Goal: Information Seeking & Learning: Check status

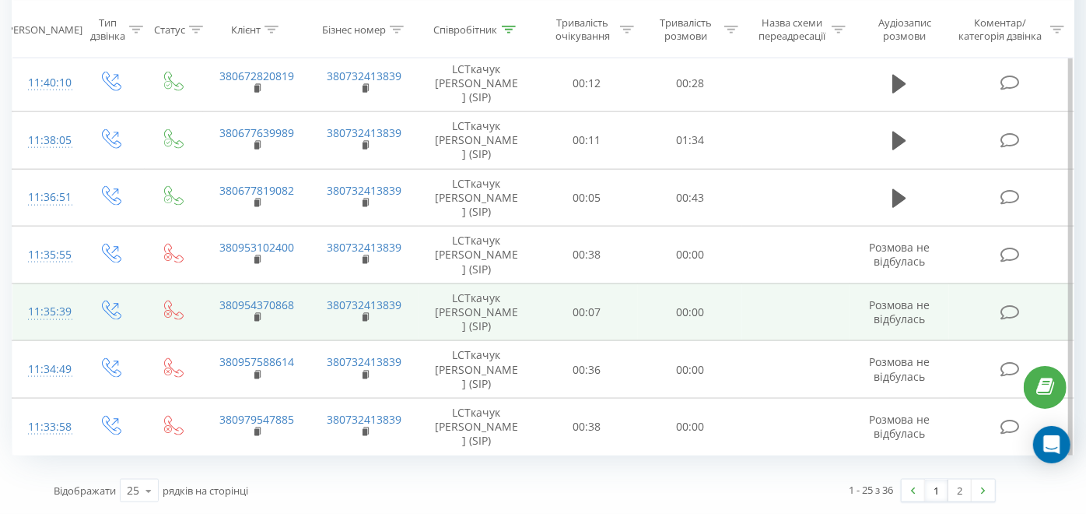
scroll to position [1557, 0]
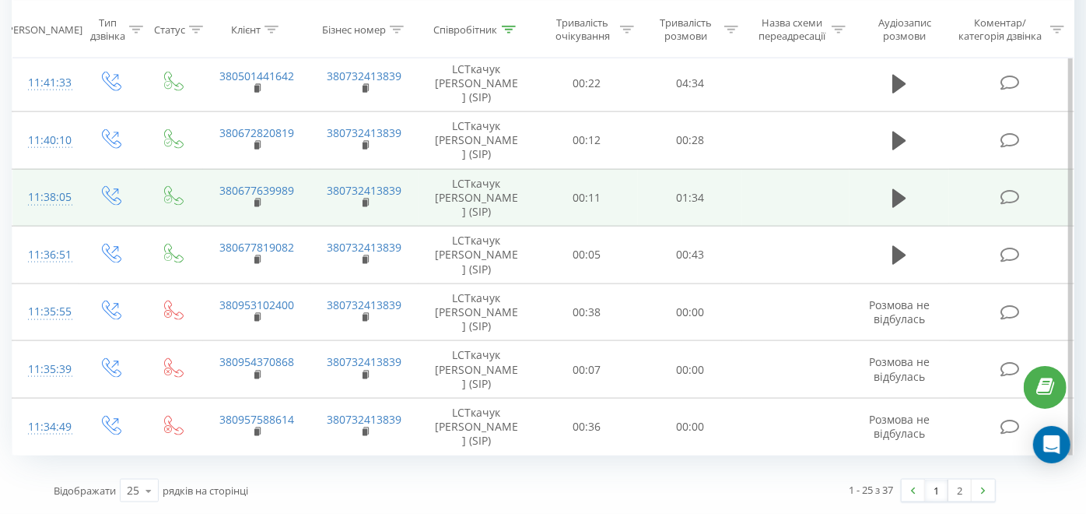
scroll to position [1557, 0]
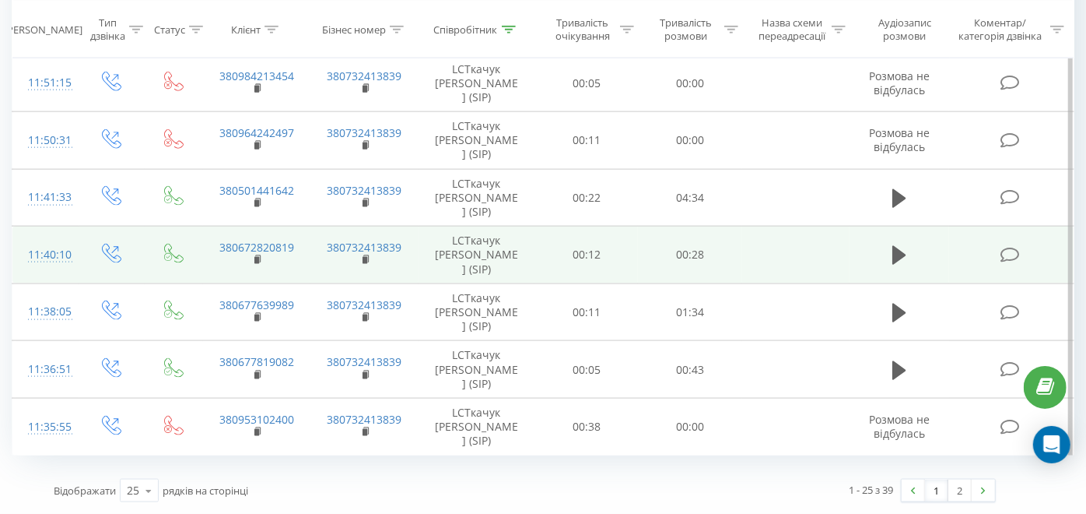
scroll to position [1557, 0]
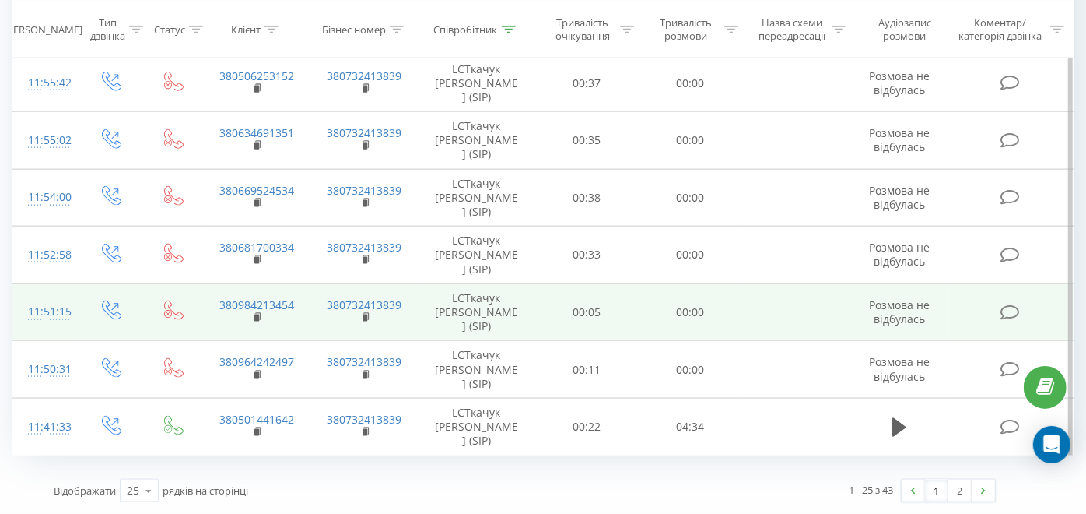
scroll to position [1557, 0]
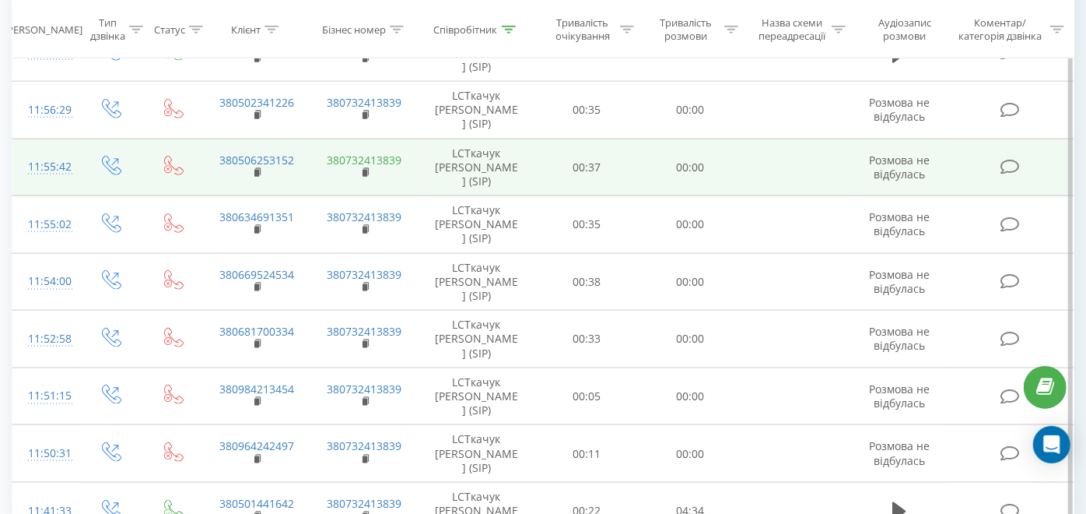
scroll to position [1384, 0]
